Goal: Task Accomplishment & Management: Manage account settings

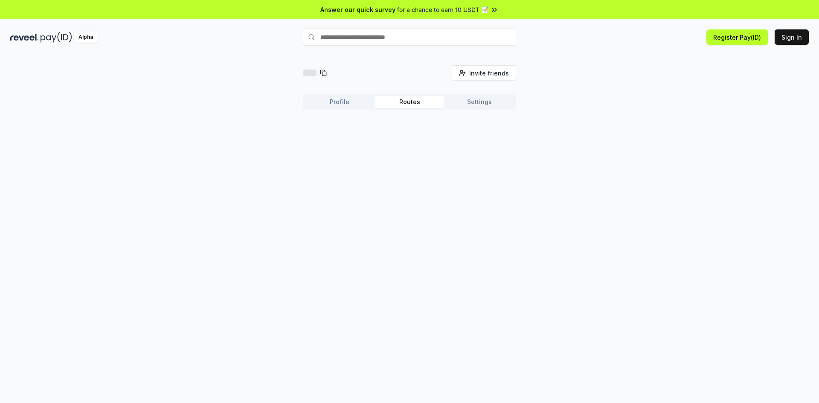
click at [422, 102] on button "Routes" at bounding box center [410, 102] width 70 height 12
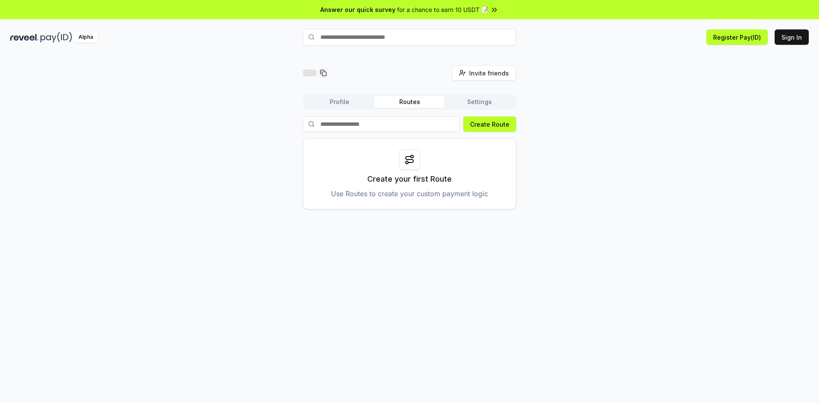
click at [483, 101] on button "Settings" at bounding box center [480, 102] width 70 height 12
